Goal: Check status

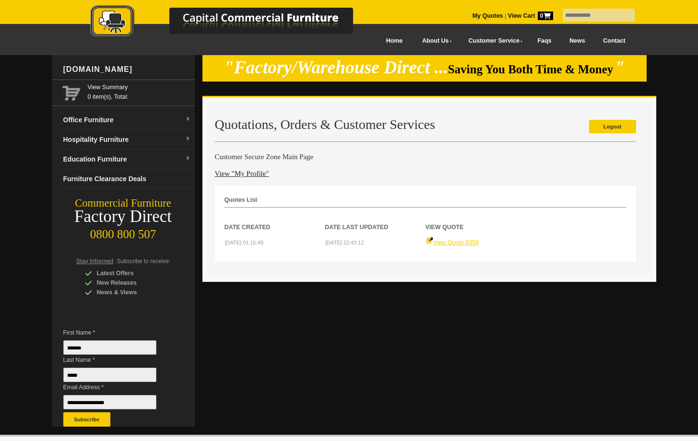
click at [471, 243] on link "View Quote 6356" at bounding box center [452, 242] width 53 height 7
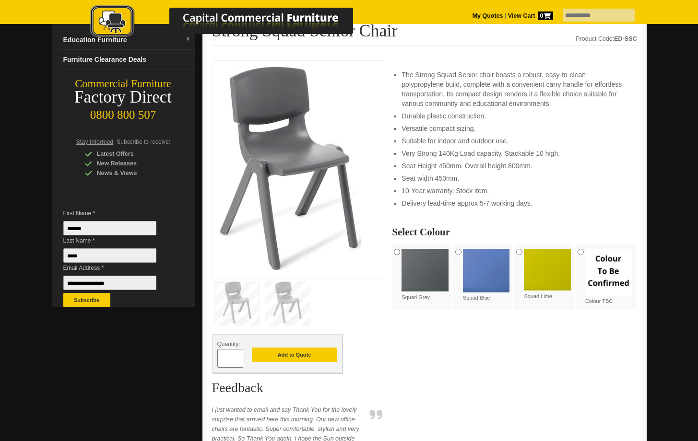
scroll to position [117, 0]
